Goal: Check status: Check status

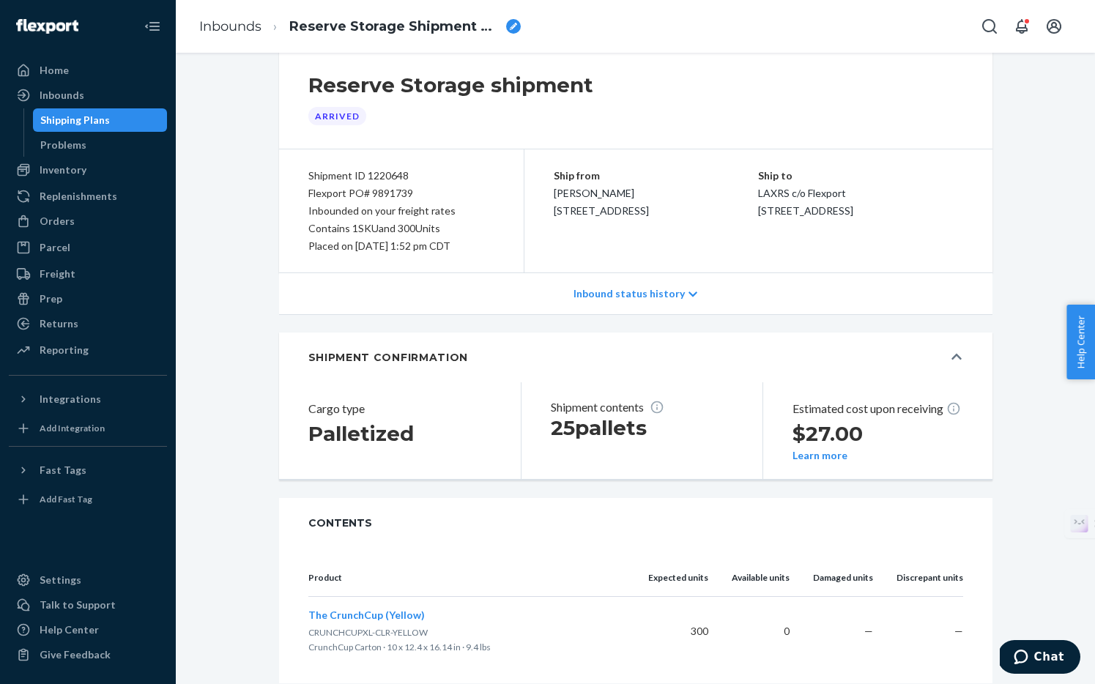
scroll to position [97, 0]
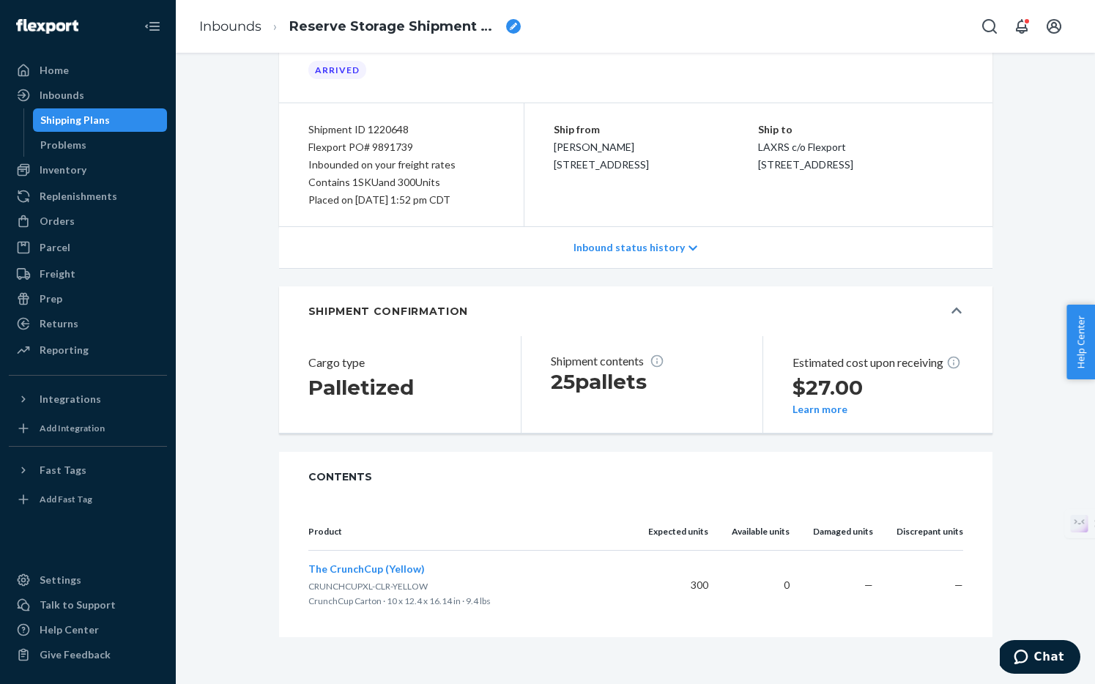
click at [658, 240] on p "Inbound status history" at bounding box center [628, 247] width 111 height 15
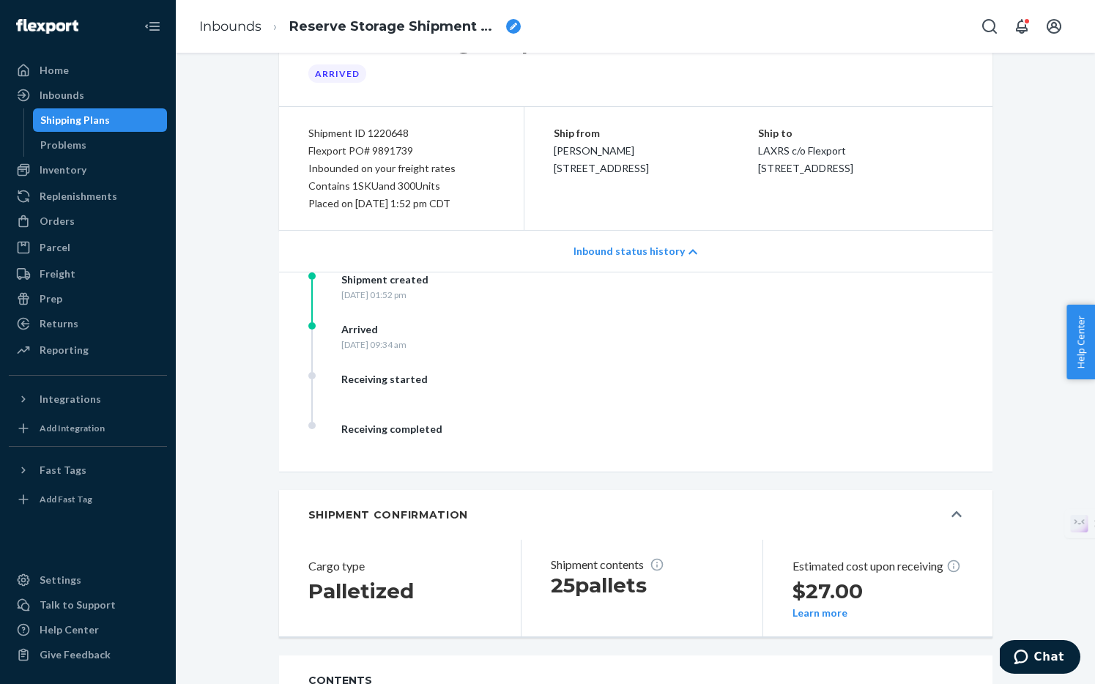
scroll to position [0, 0]
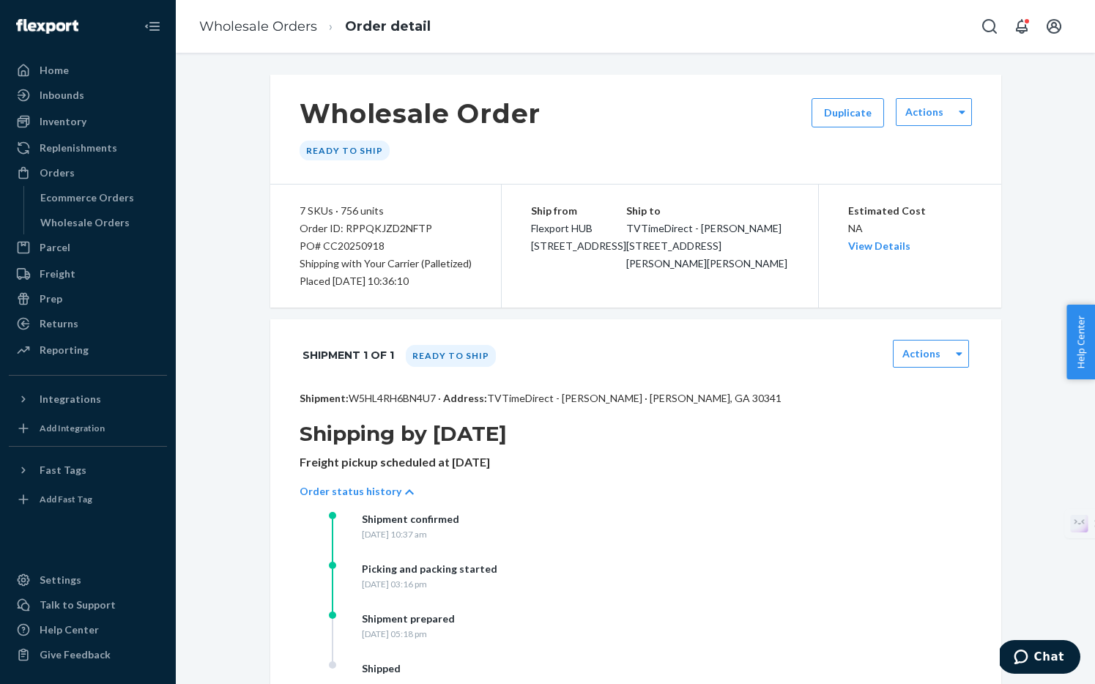
click at [380, 379] on div "Shipment 1 of 1 Ready to ship Actions" at bounding box center [635, 355] width 731 height 72
click at [300, 247] on div "PO# CC20250918" at bounding box center [386, 246] width 172 height 18
copy div "PO# CC20250918"
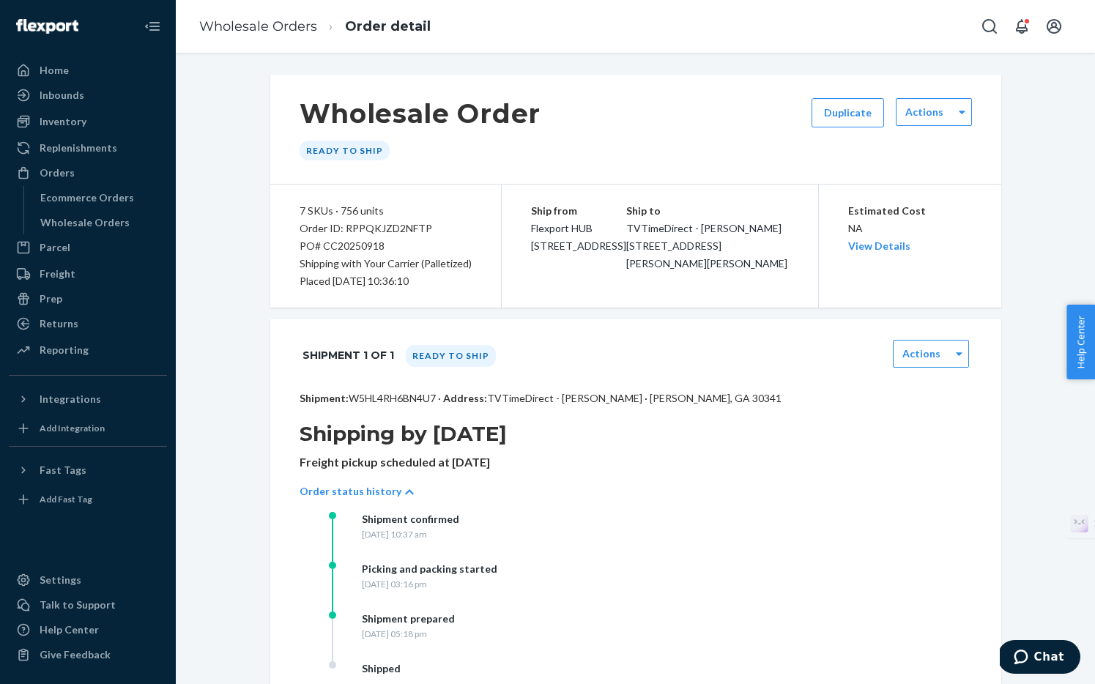
click at [357, 232] on div "Order ID: RPPQKJZD2NFTP" at bounding box center [386, 229] width 172 height 18
copy div "Order ID: RPPQKJZD2NFTP"
click at [538, 185] on div "Ship from Flexport HUB 2615 E 3rd Street San Bernardino, CA 92408 Ship to TVTim…" at bounding box center [660, 246] width 317 height 123
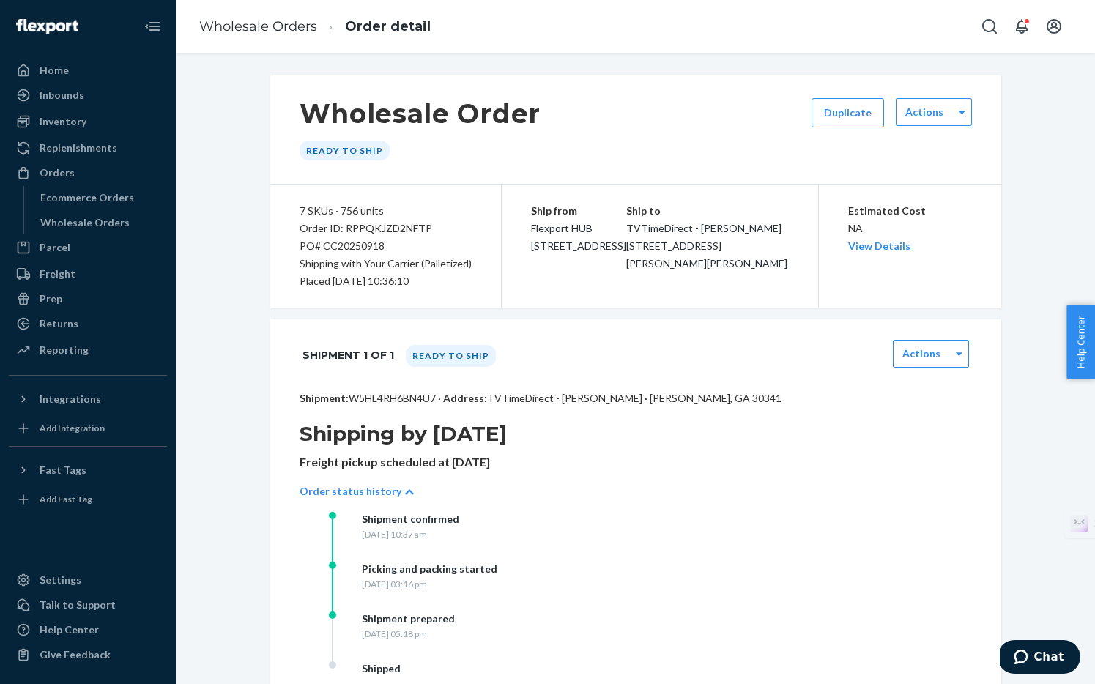
click at [380, 400] on p "Shipment: W5HL4RH6BN4U7 · Address: TVTimeDirect - Stephen Goldman · Chamblee, G…" at bounding box center [636, 398] width 672 height 15
copy p "W5HL4RH6BN4U7"
